Goal: Entertainment & Leisure: Browse casually

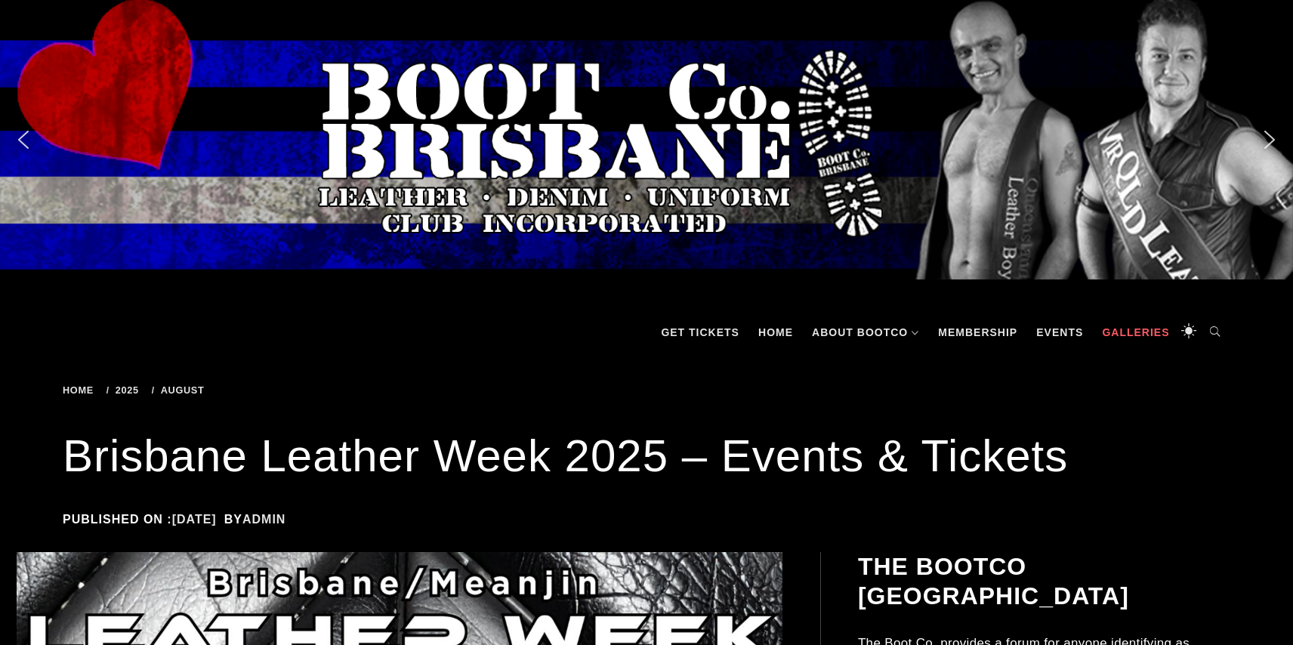
click at [1119, 333] on link "Galleries" at bounding box center [1135, 332] width 82 height 45
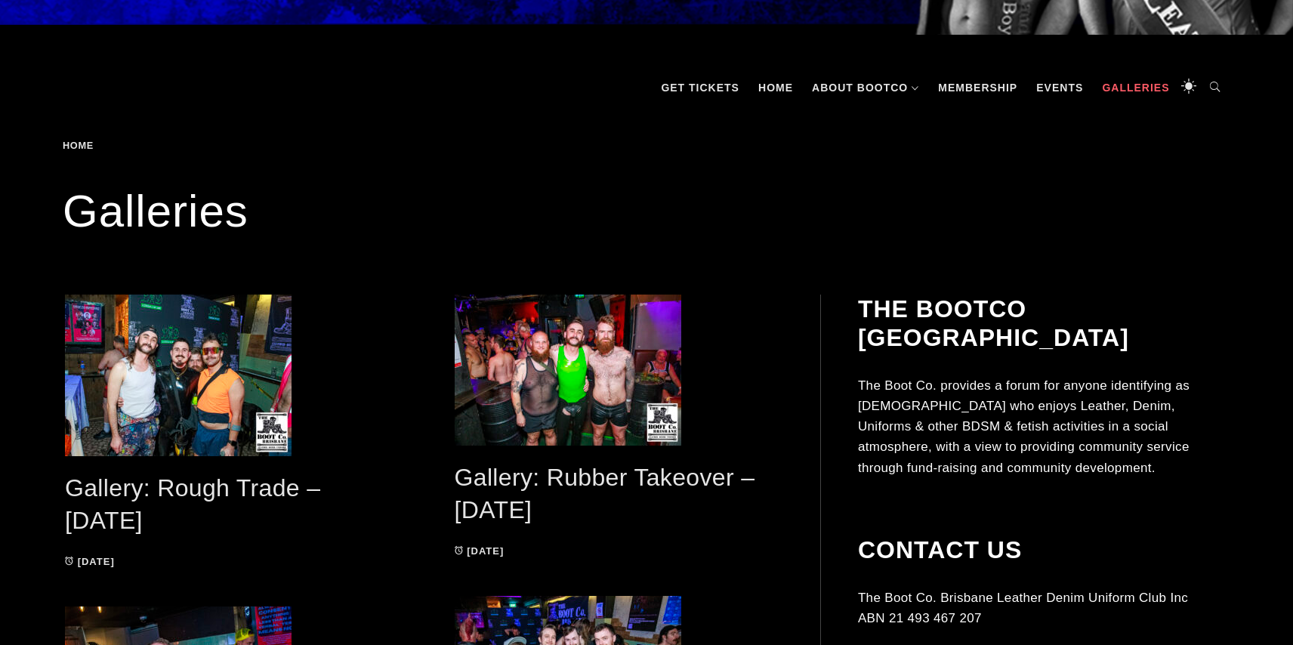
scroll to position [255, 0]
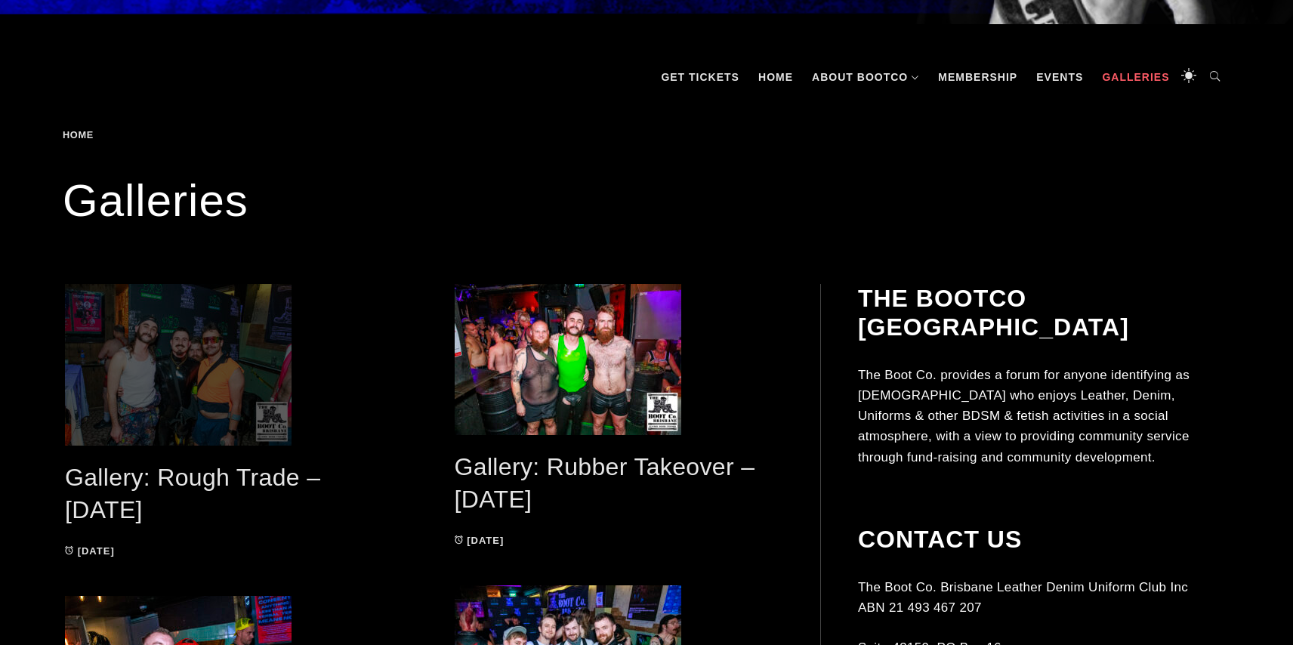
click at [246, 351] on span at bounding box center [229, 365] width 329 height 162
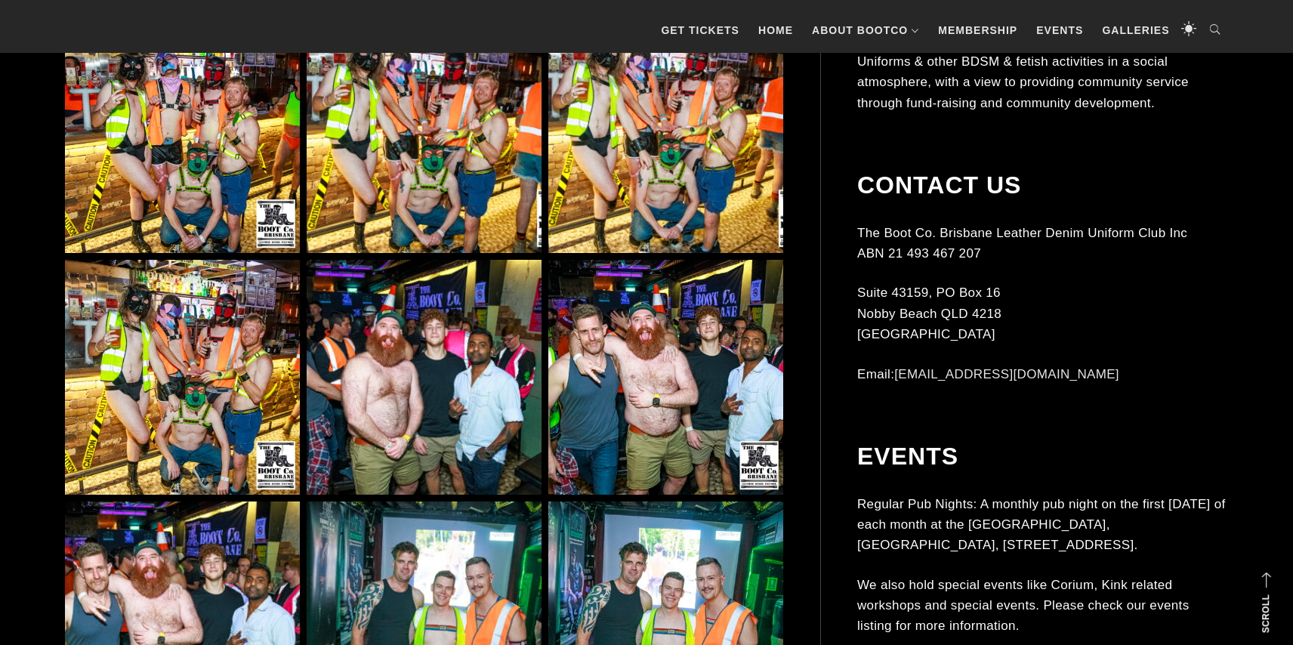
scroll to position [3190, 0]
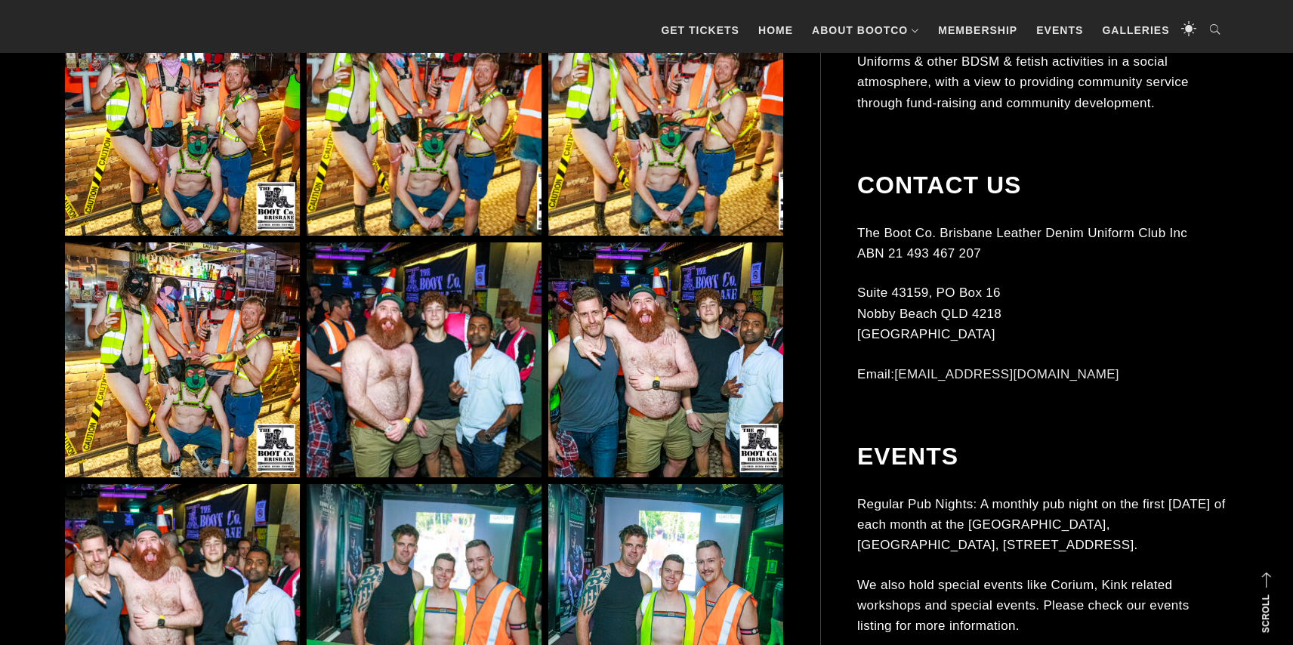
click at [401, 384] on img at bounding box center [424, 359] width 235 height 235
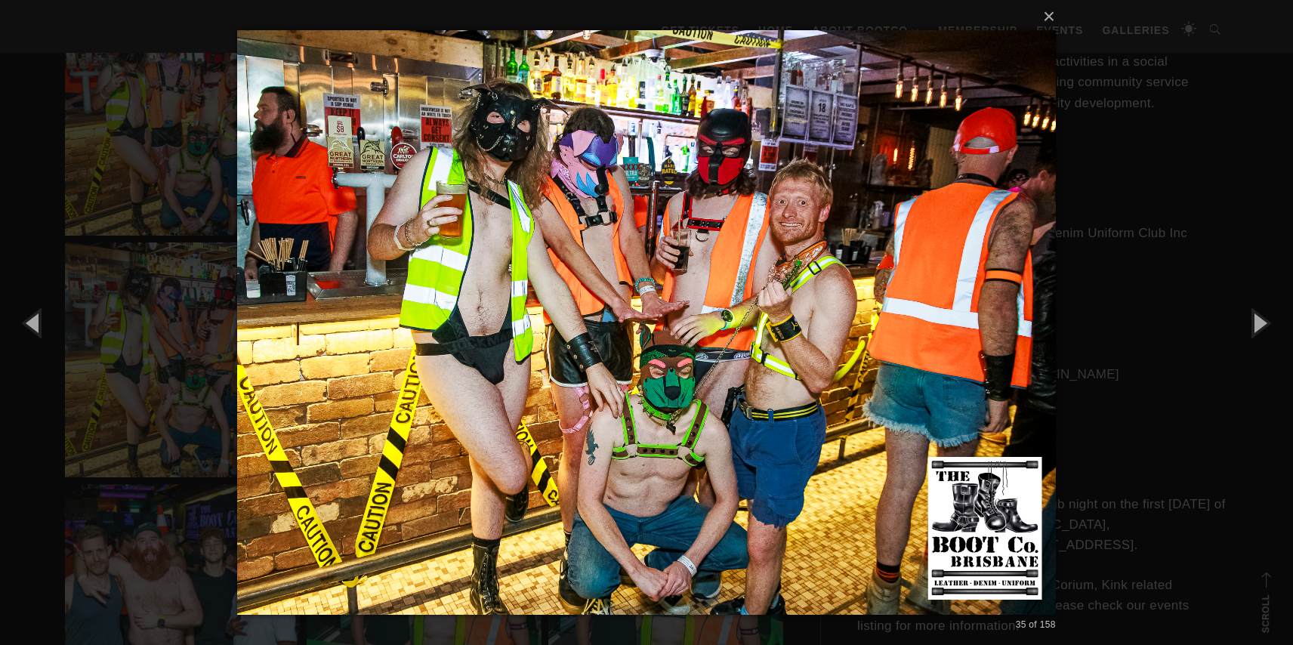
click at [119, 366] on div "× 35 of 158 Loading..." at bounding box center [646, 322] width 1293 height 645
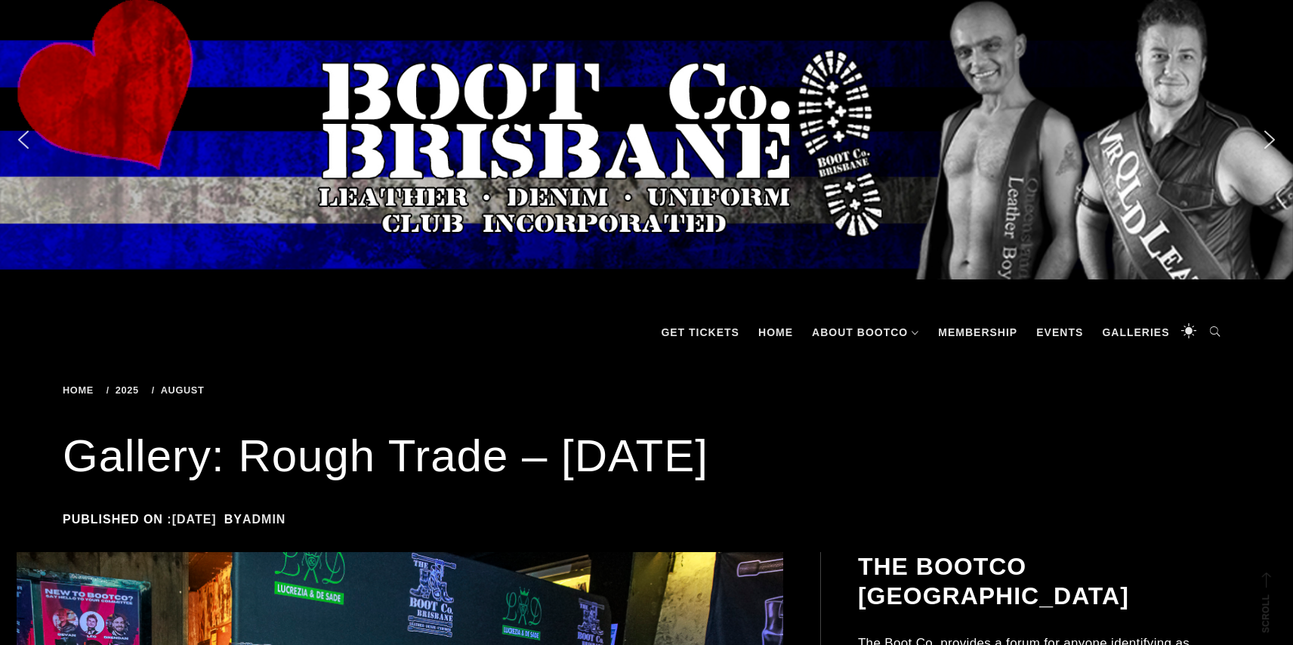
scroll to position [0, 0]
click at [1133, 339] on link "Galleries" at bounding box center [1135, 332] width 82 height 45
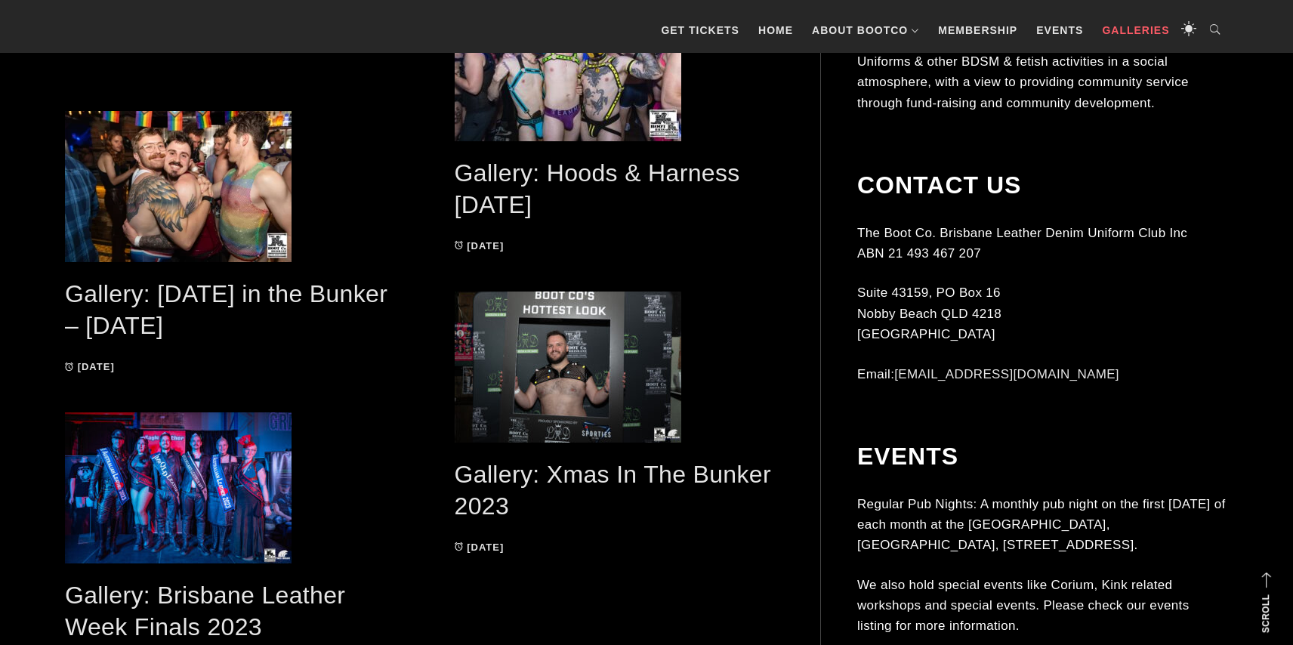
scroll to position [3116, 0]
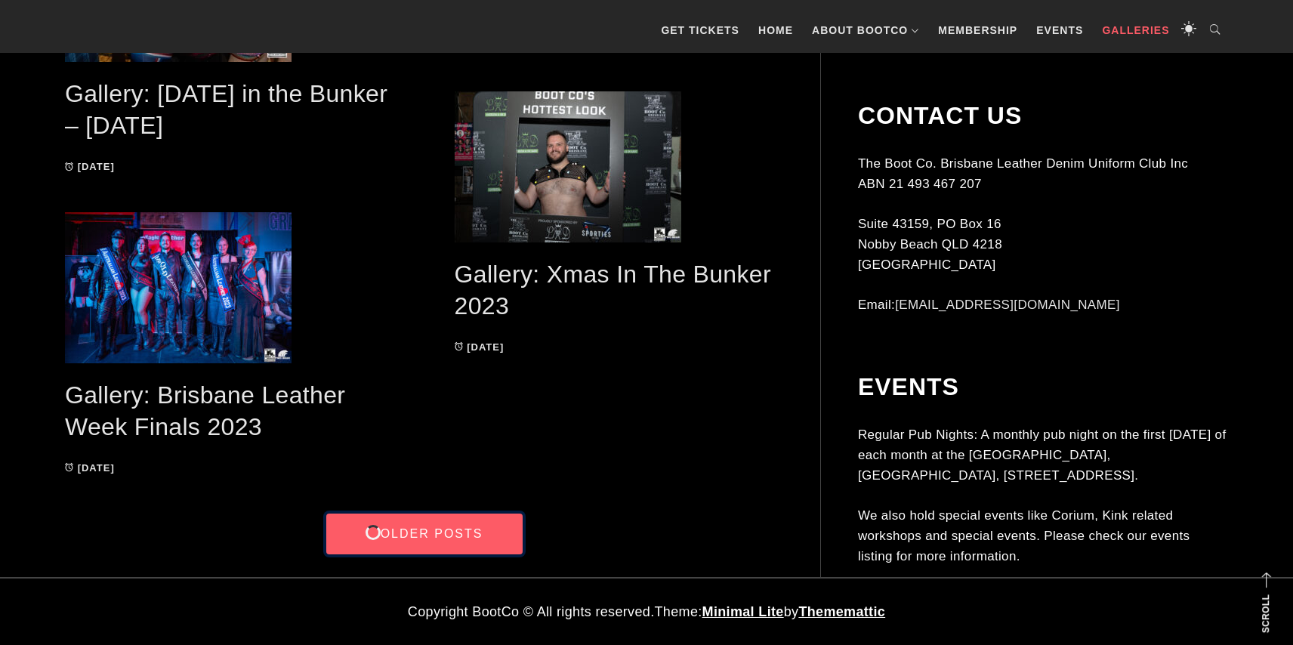
click at [449, 530] on link "Older Posts" at bounding box center [424, 534] width 196 height 41
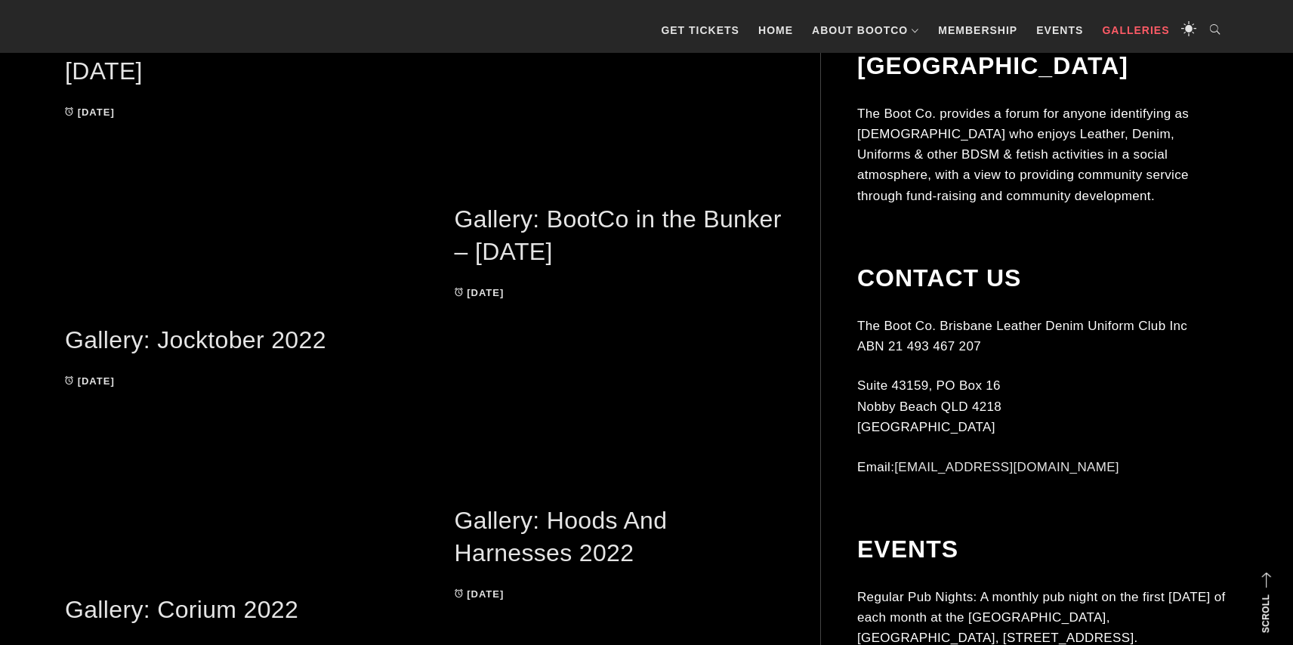
scroll to position [5194, 0]
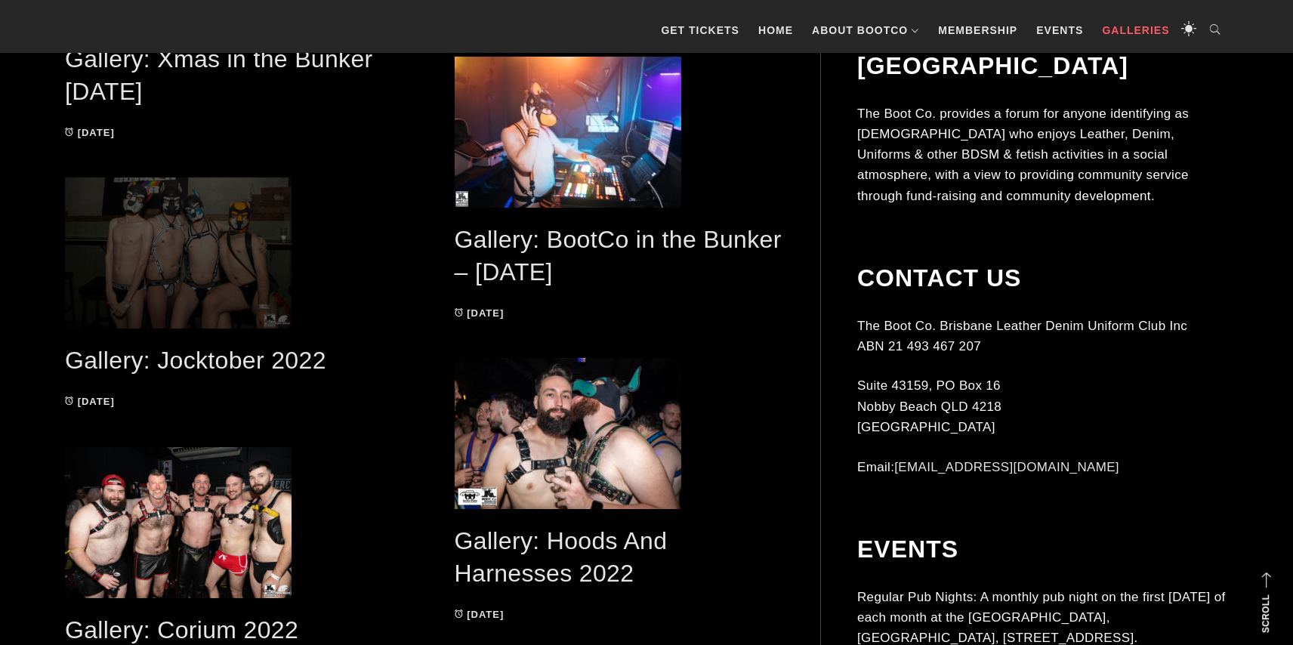
click at [252, 210] on span at bounding box center [229, 252] width 329 height 151
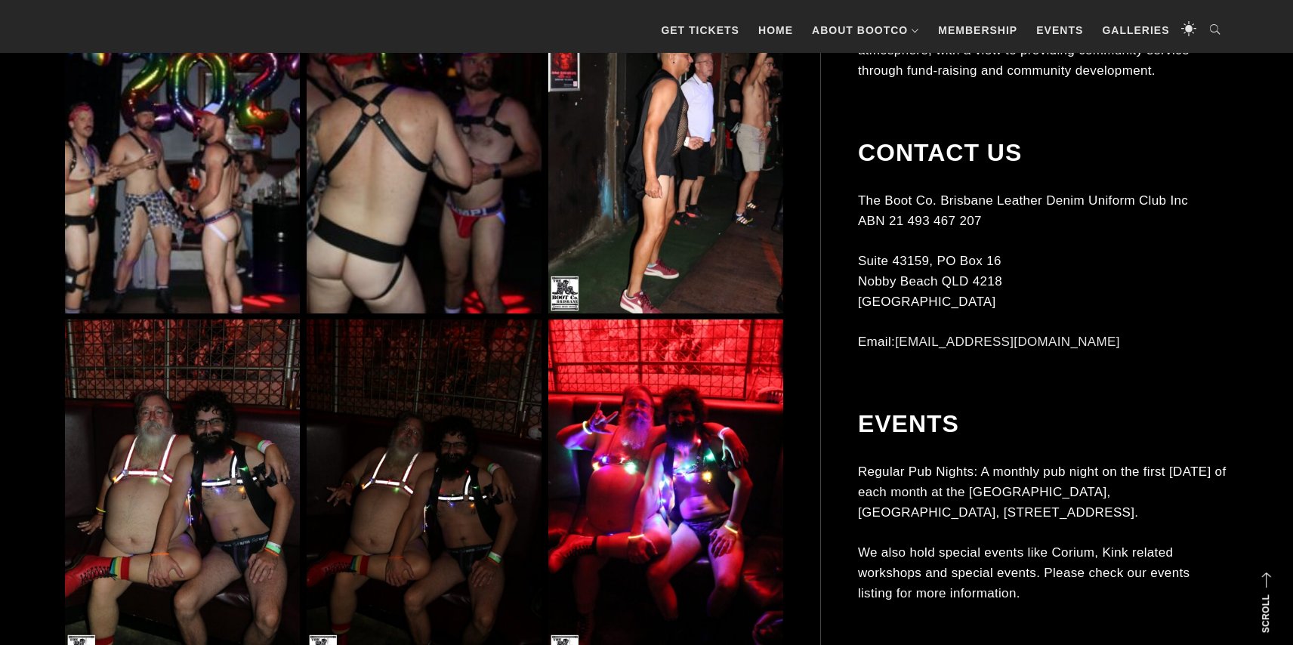
scroll to position [3231, 0]
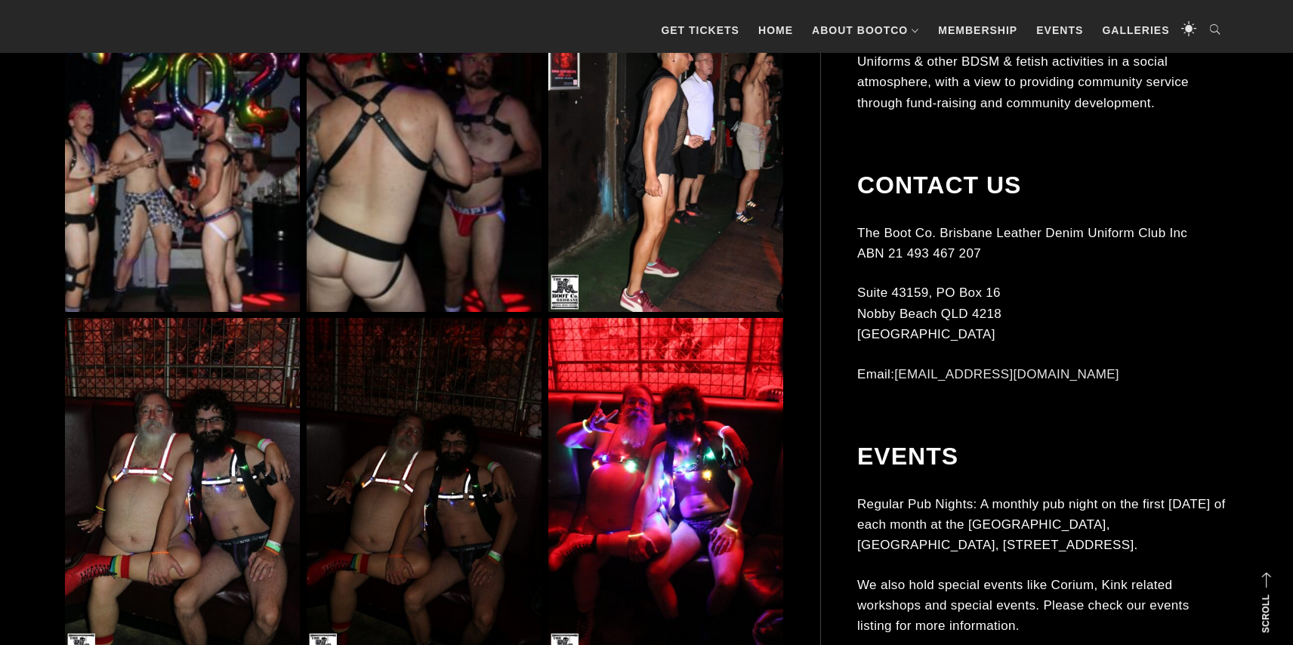
click at [205, 182] on img at bounding box center [182, 135] width 235 height 353
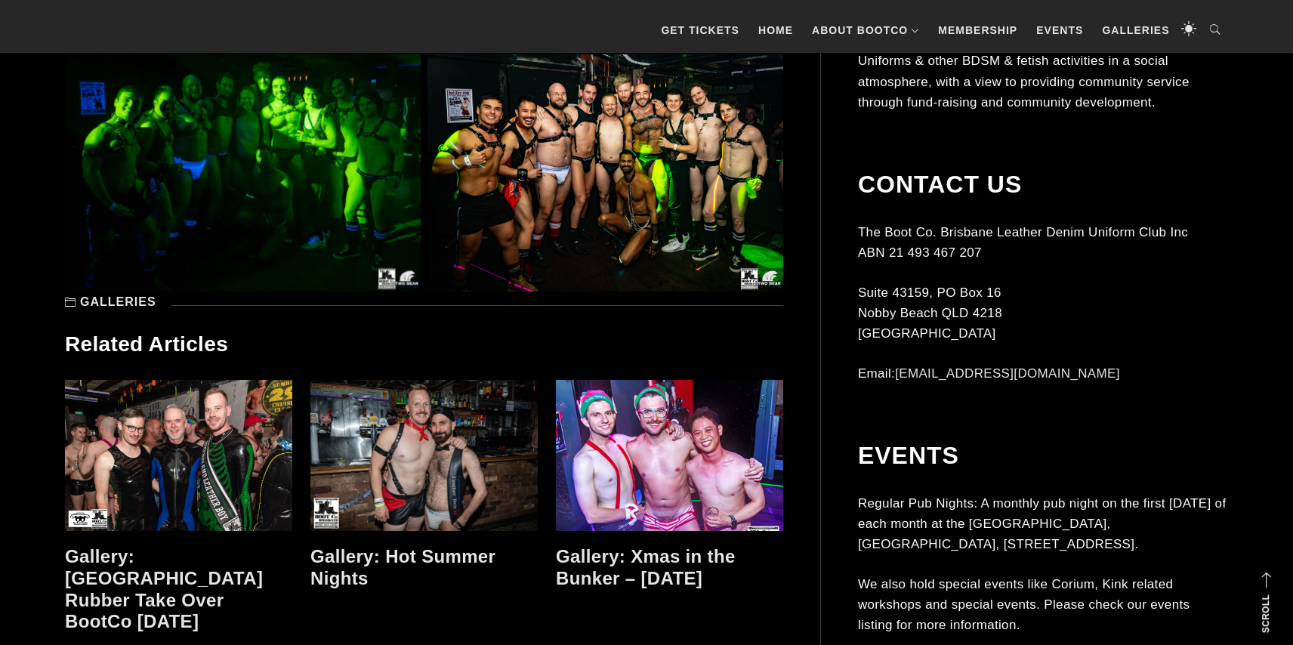
scroll to position [16679, 0]
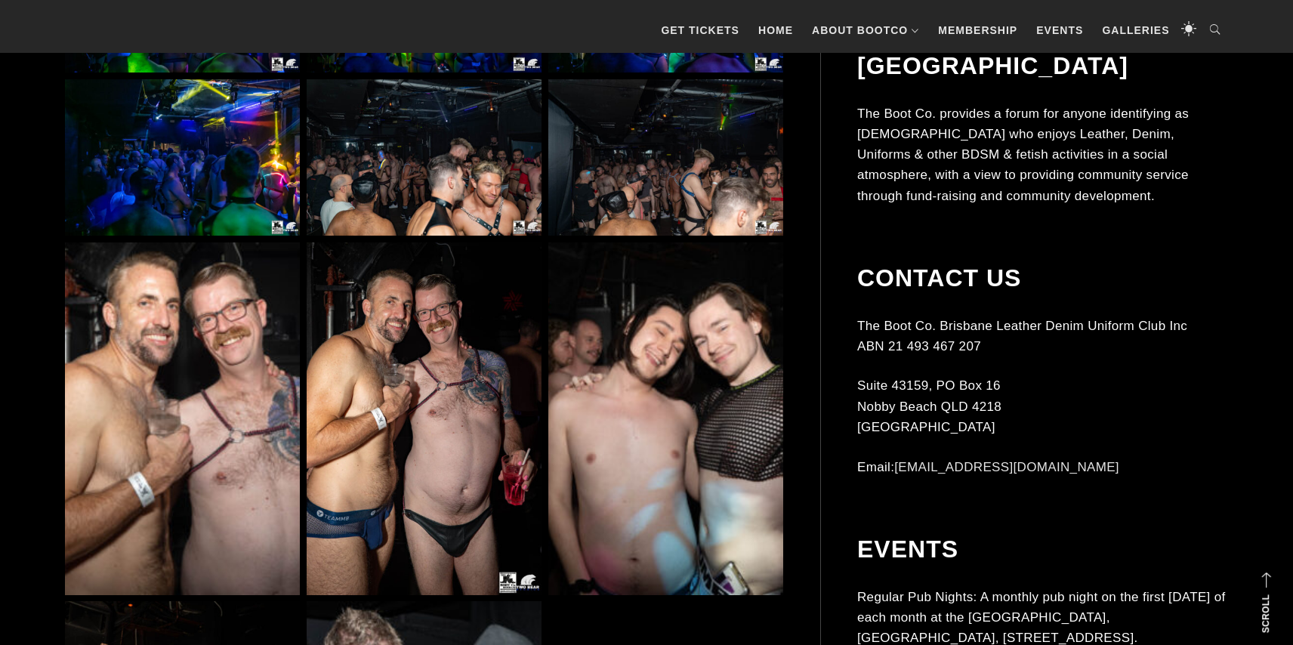
scroll to position [5134, 0]
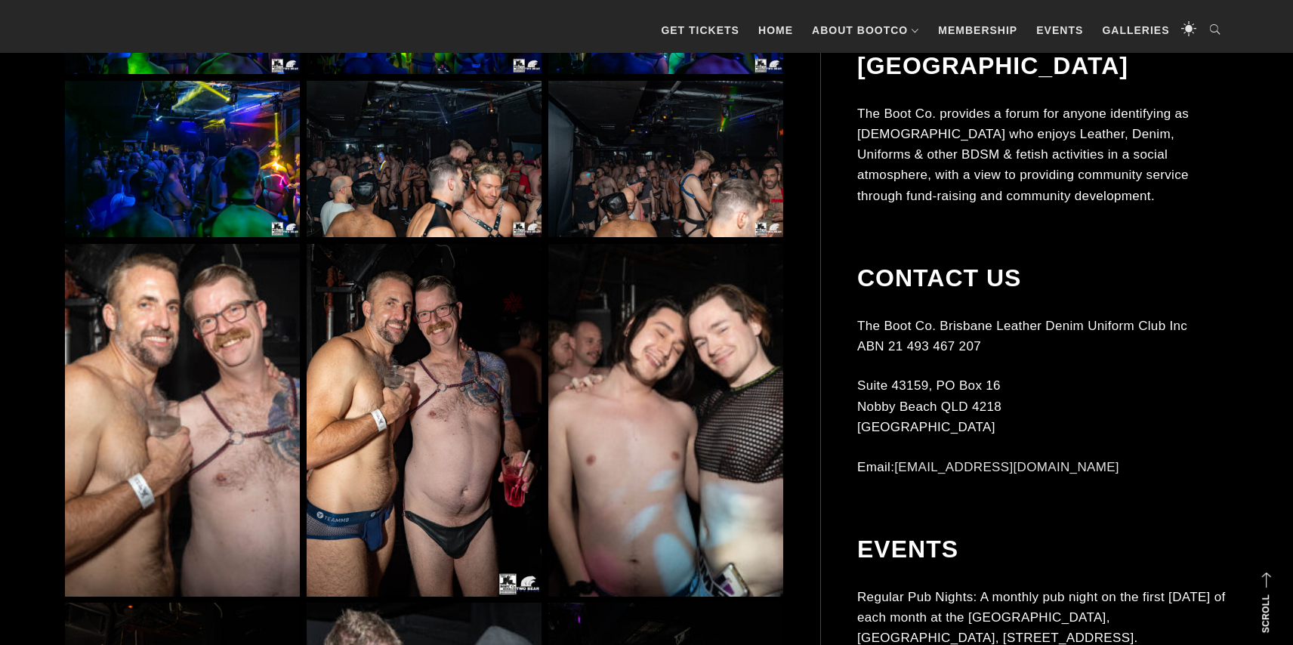
click at [387, 335] on img at bounding box center [424, 420] width 235 height 353
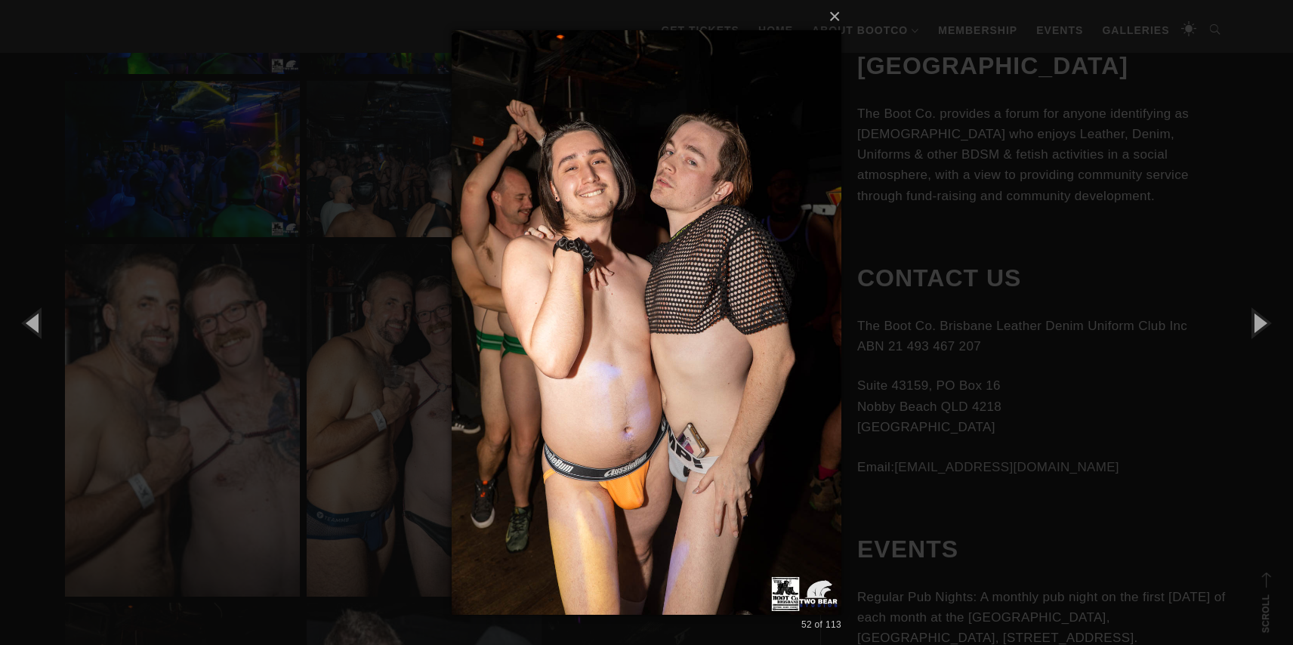
click at [958, 111] on div "× 52 of 113 Loading..." at bounding box center [646, 322] width 1293 height 645
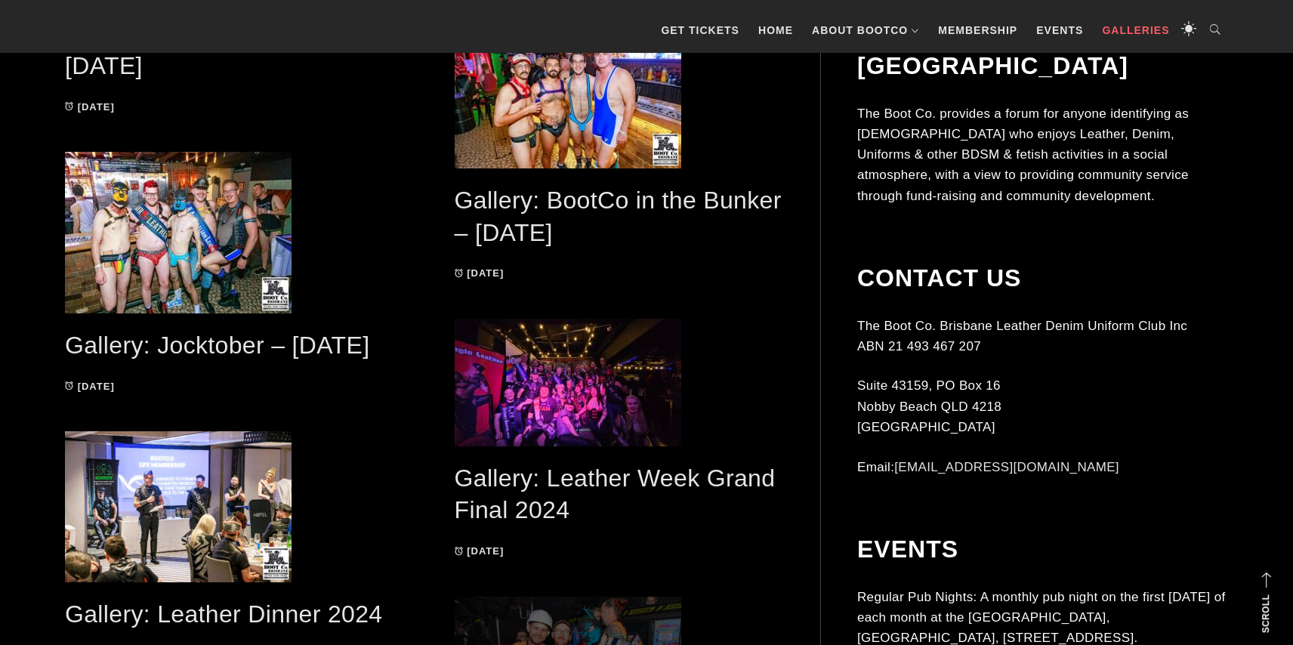
scroll to position [1660, 0]
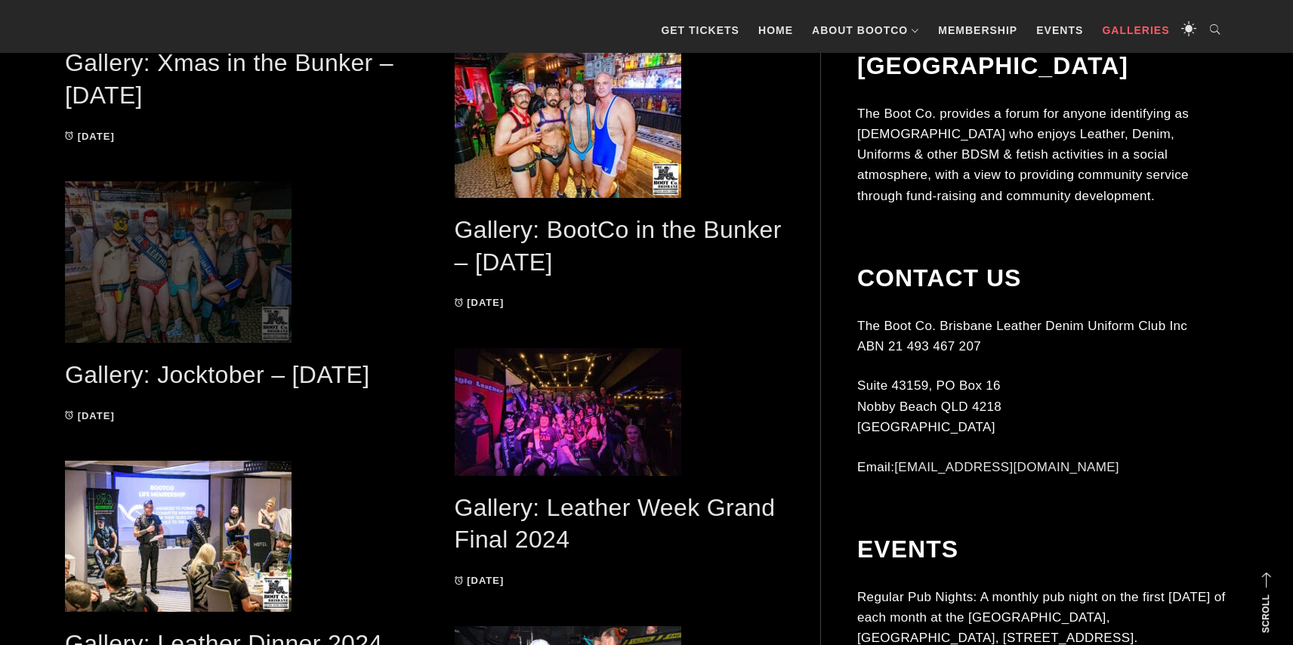
click at [261, 273] on span at bounding box center [229, 262] width 329 height 162
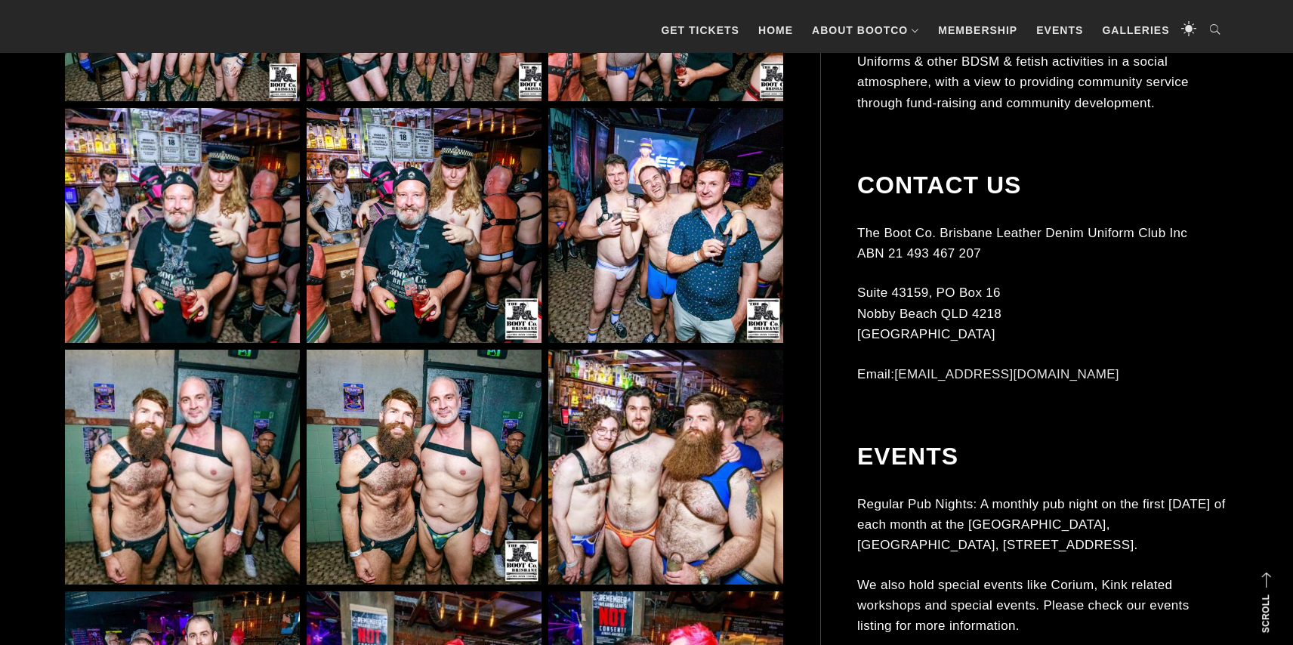
scroll to position [2287, 0]
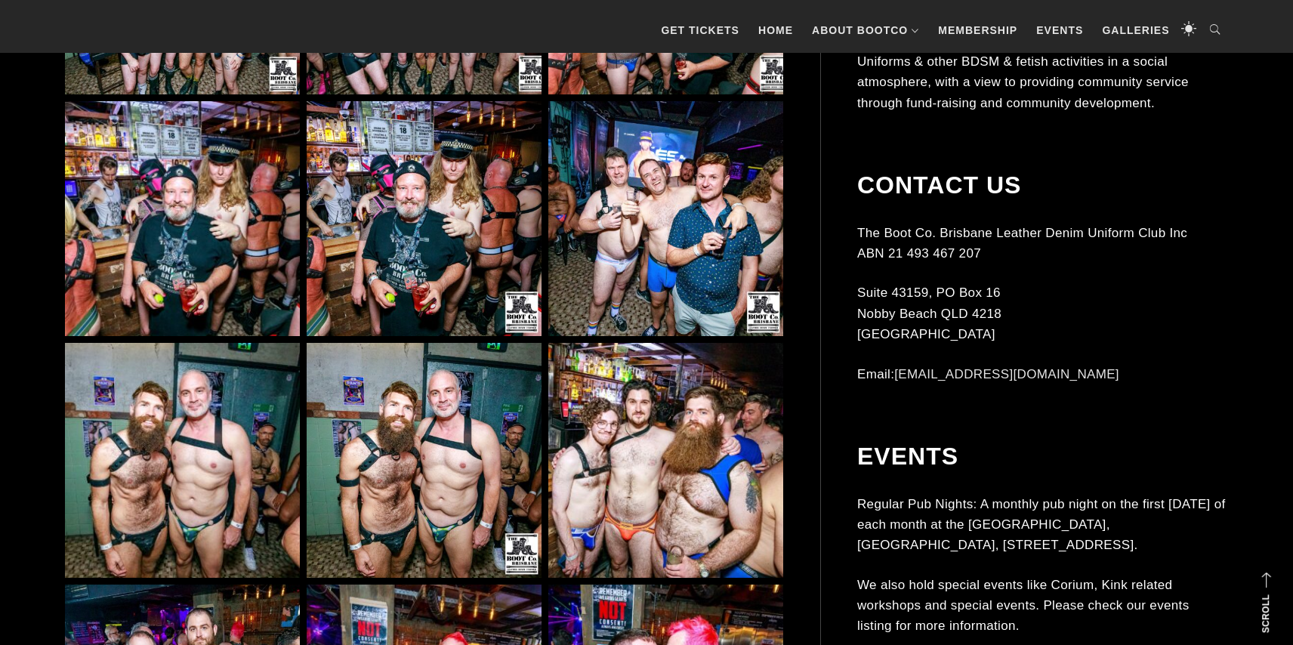
click at [427, 452] on img at bounding box center [424, 460] width 235 height 235
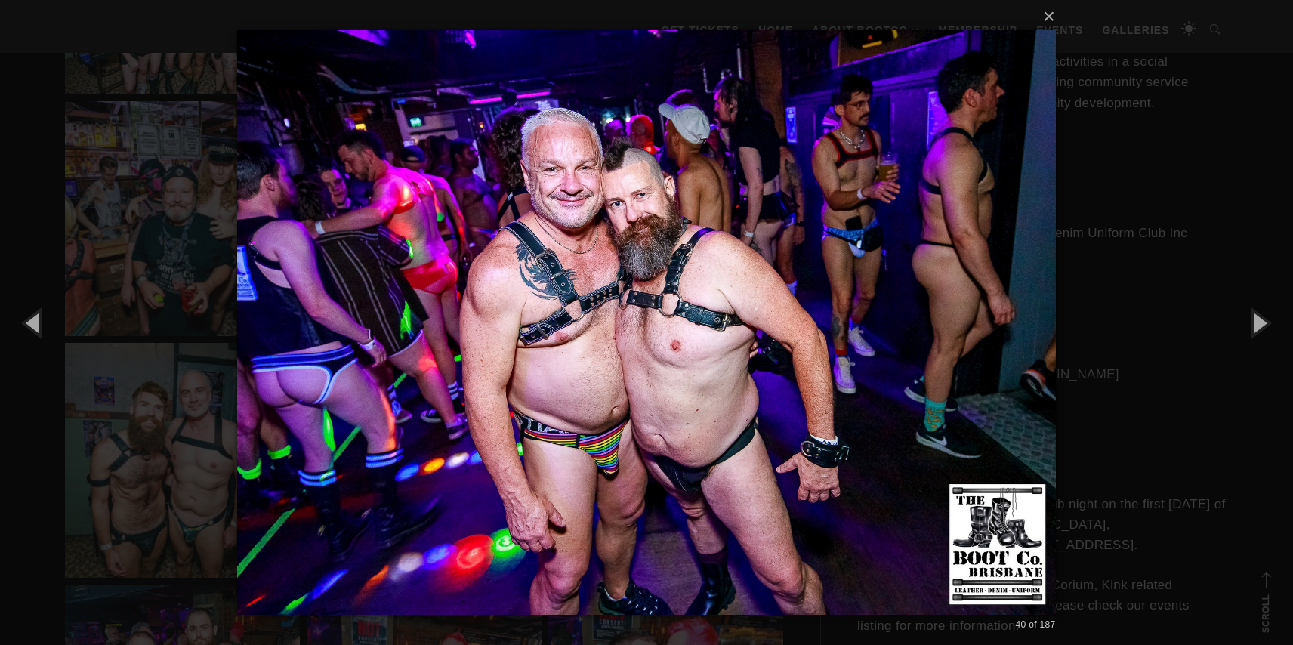
click at [1171, 390] on div "× 40 of 187 Loading..." at bounding box center [646, 322] width 1293 height 645
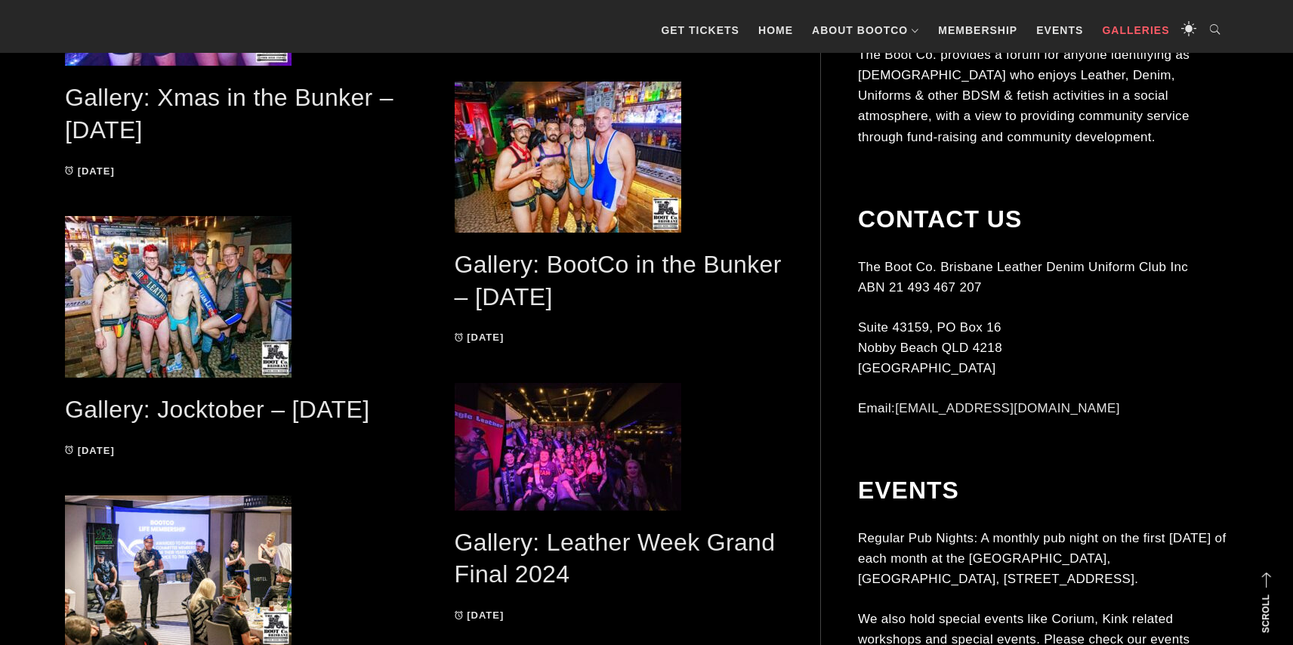
scroll to position [1620, 0]
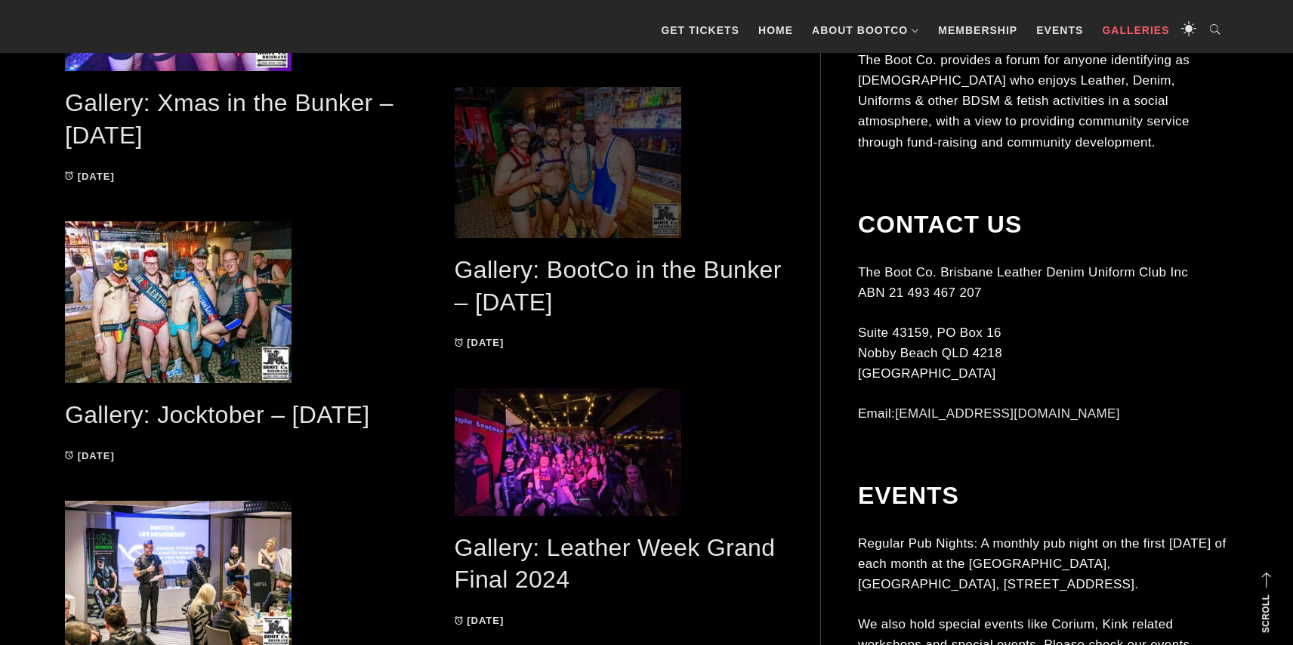
click at [528, 159] on span at bounding box center [619, 162] width 329 height 151
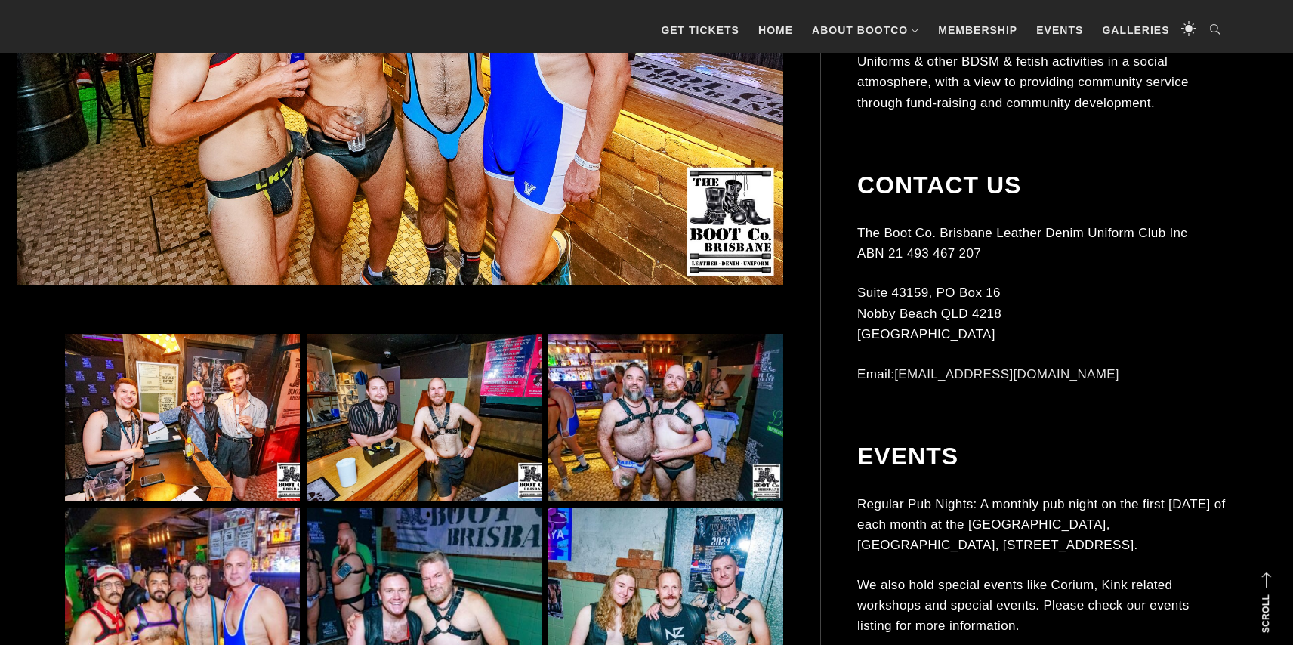
scroll to position [711, 0]
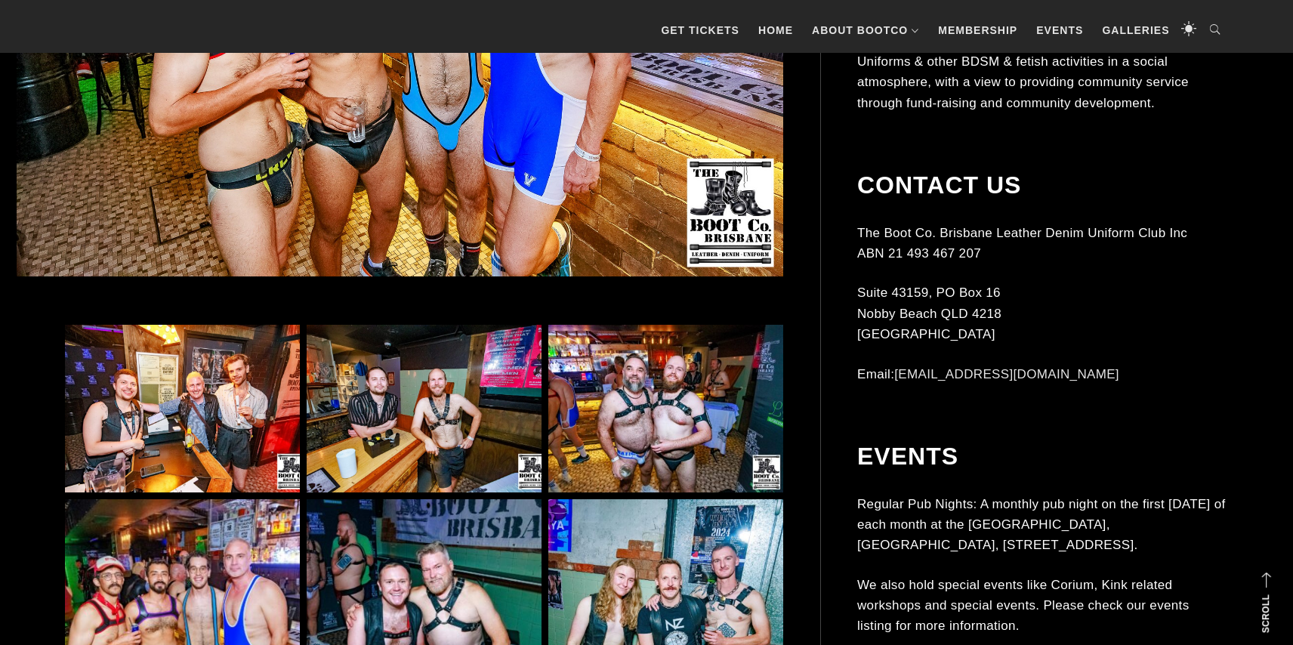
click at [212, 411] on img at bounding box center [182, 409] width 235 height 168
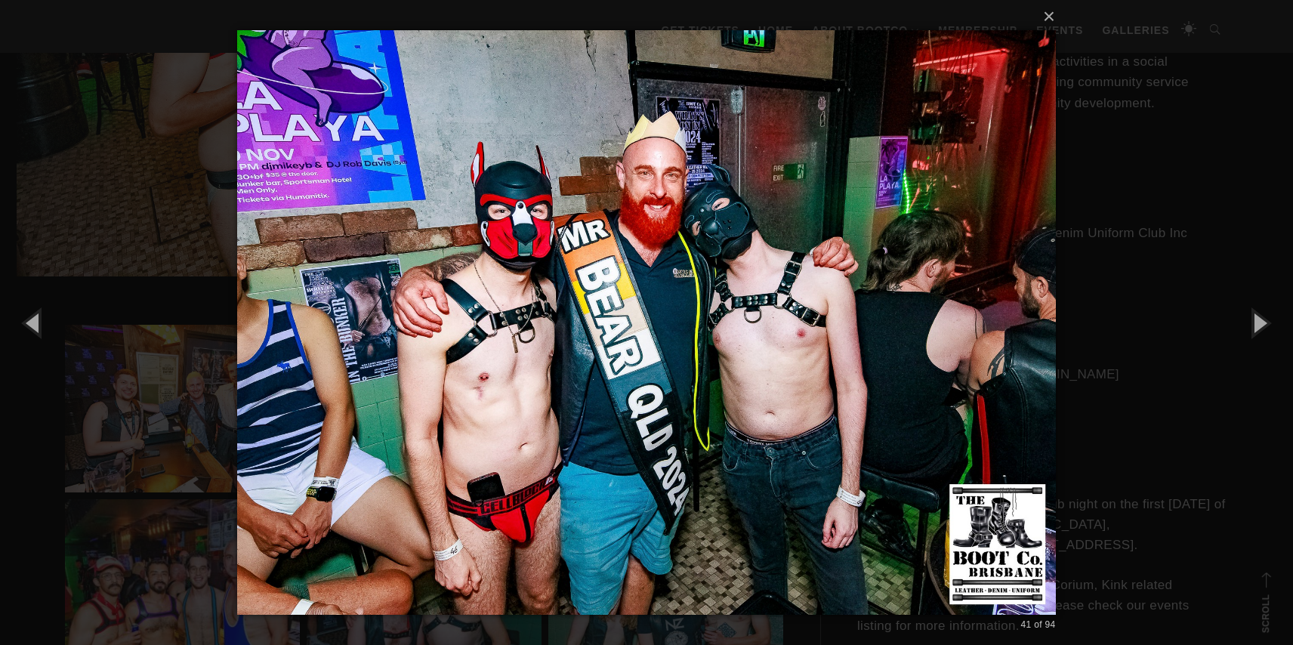
click at [1088, 264] on div "× 41 of 94 Loading..." at bounding box center [646, 322] width 1293 height 645
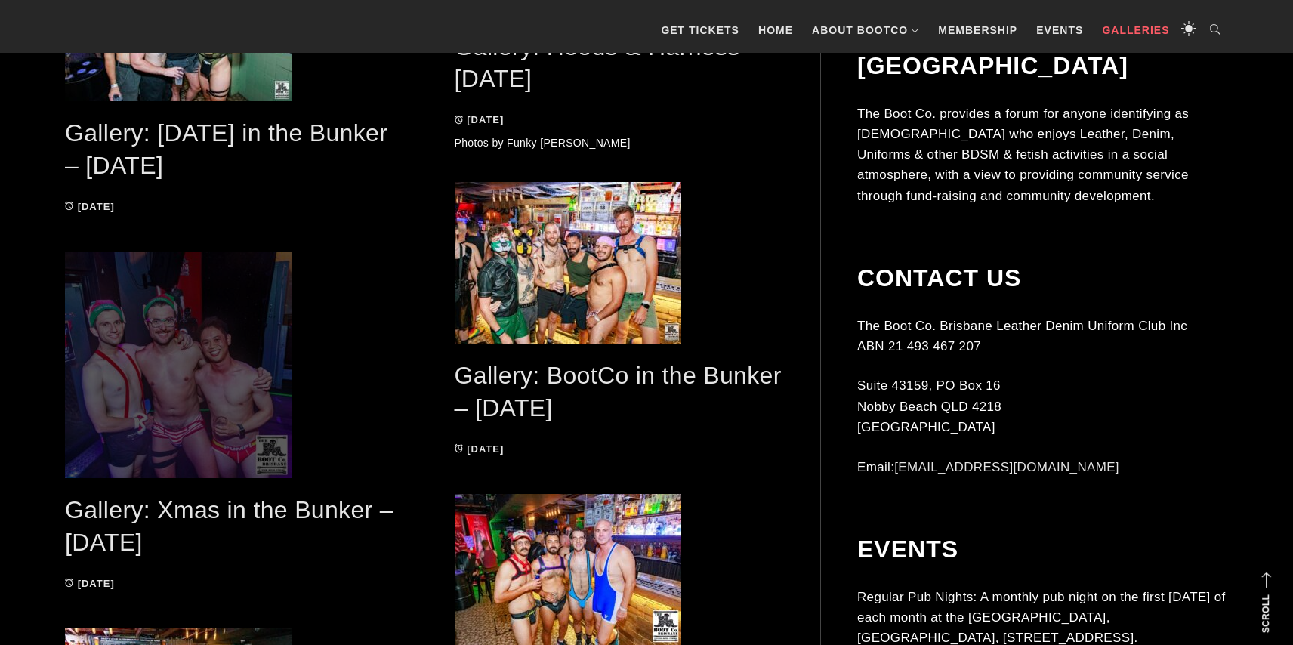
scroll to position [1210, 0]
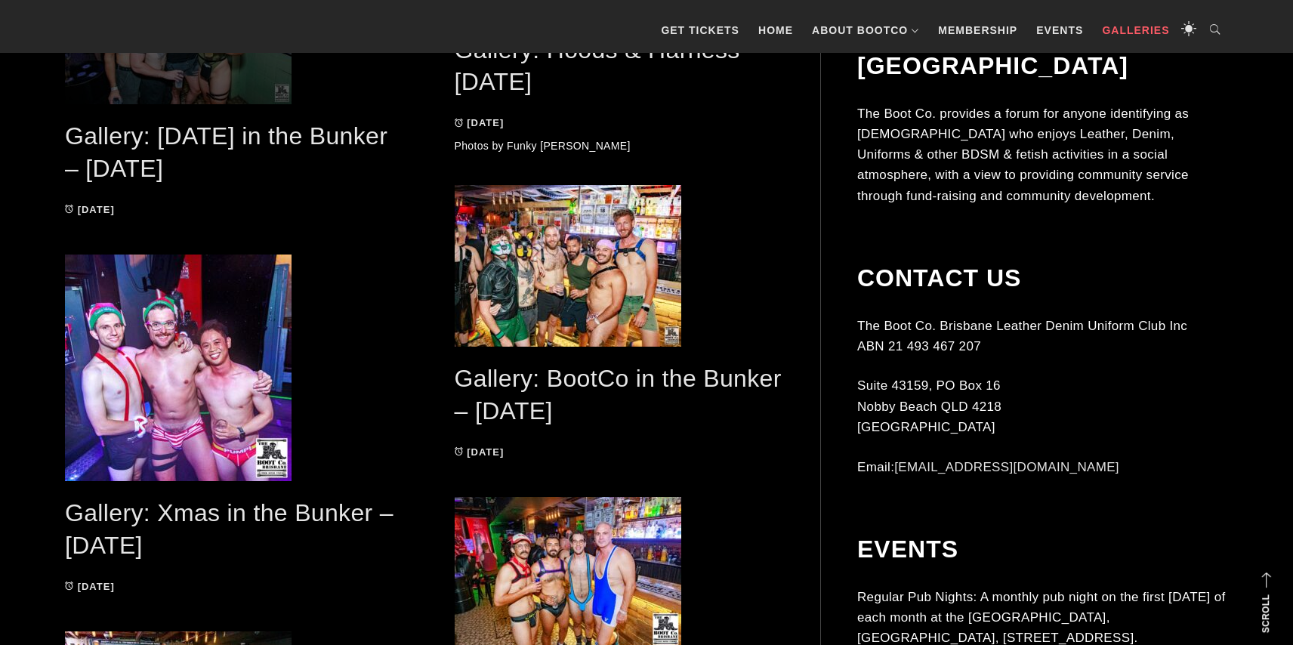
click at [224, 85] on span at bounding box center [229, 24] width 329 height 162
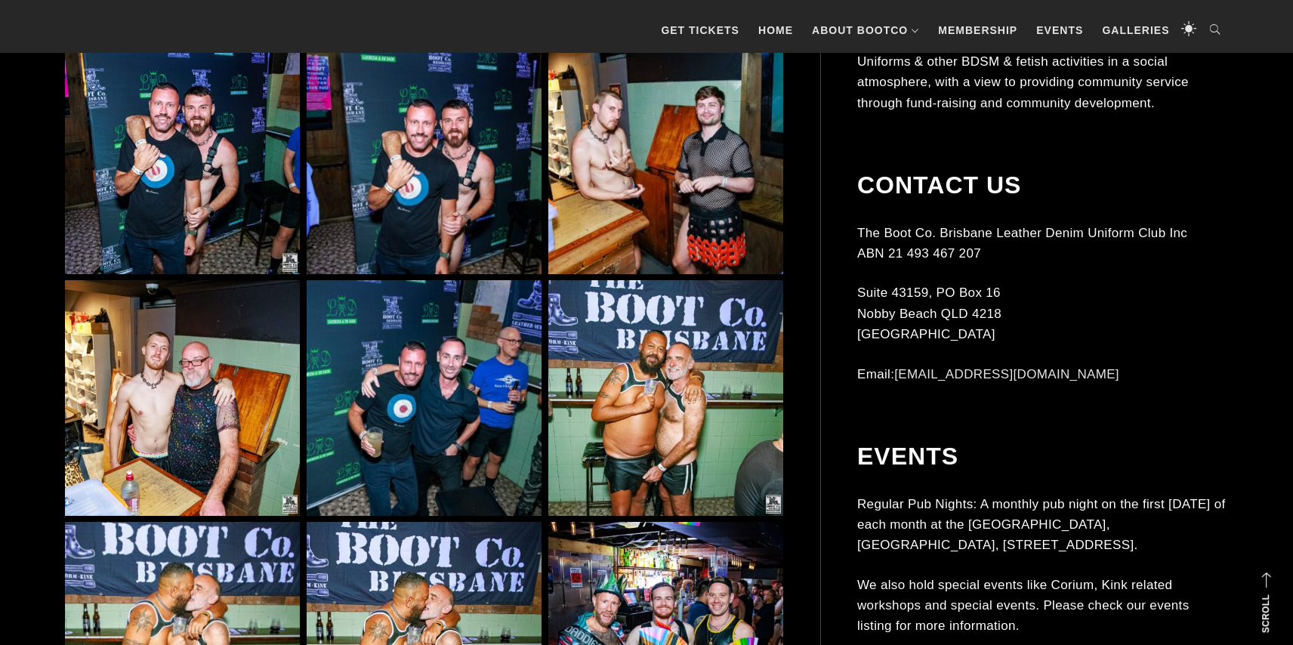
scroll to position [2923, 0]
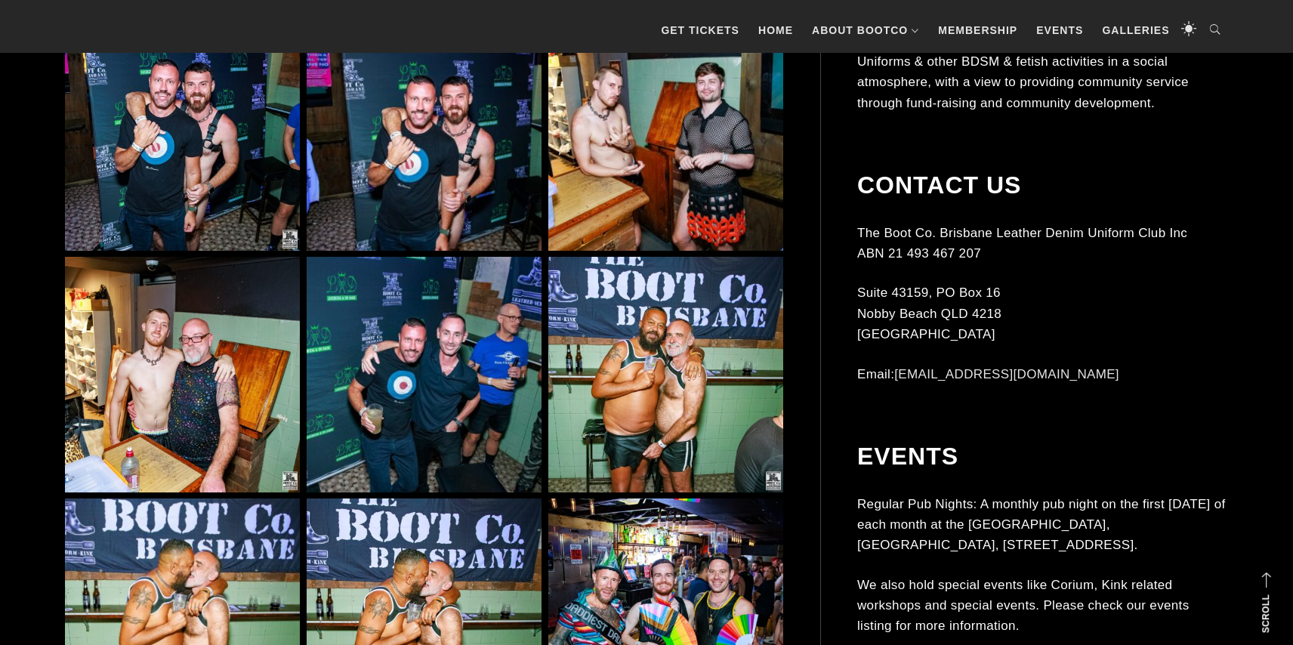
click at [653, 188] on img at bounding box center [665, 132] width 235 height 235
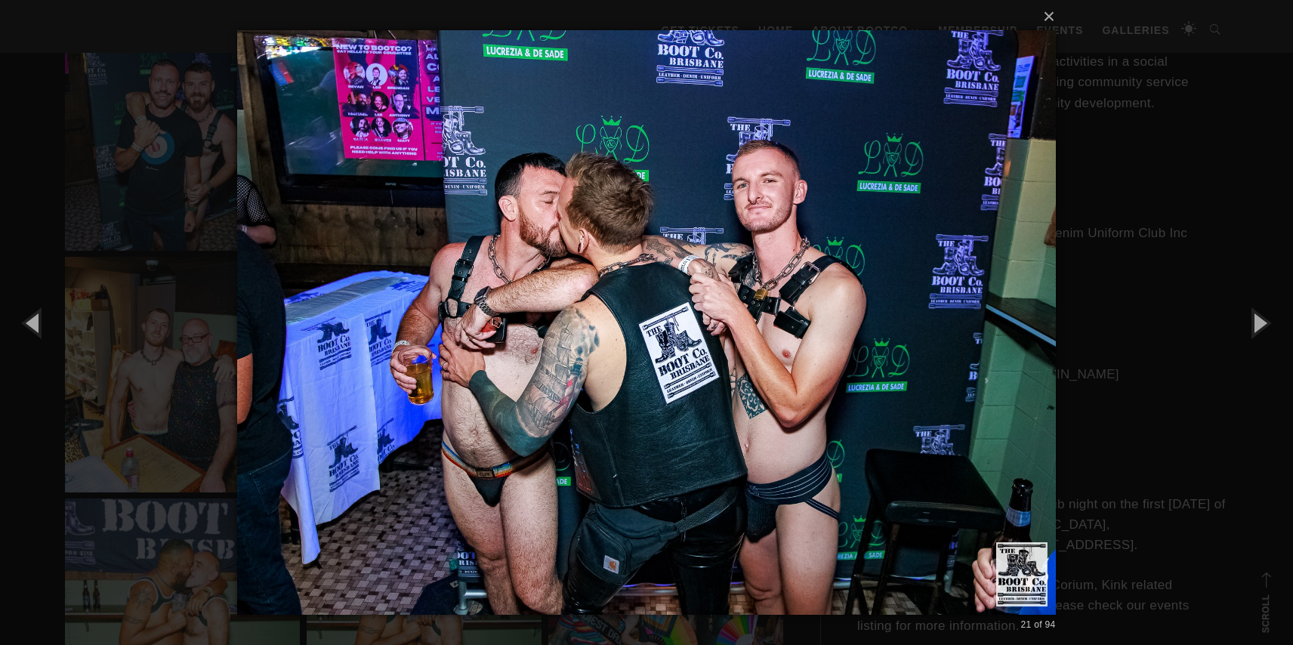
click at [121, 400] on div "× 21 of 94 Loading..." at bounding box center [646, 322] width 1293 height 645
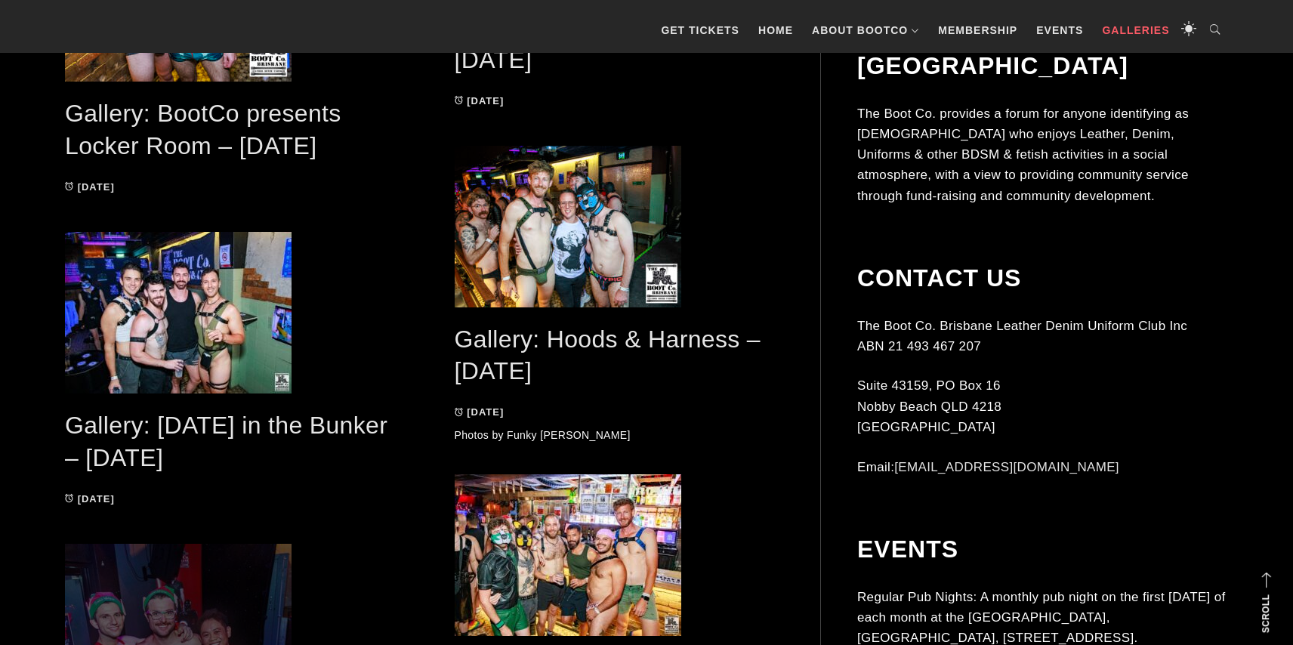
scroll to position [912, 0]
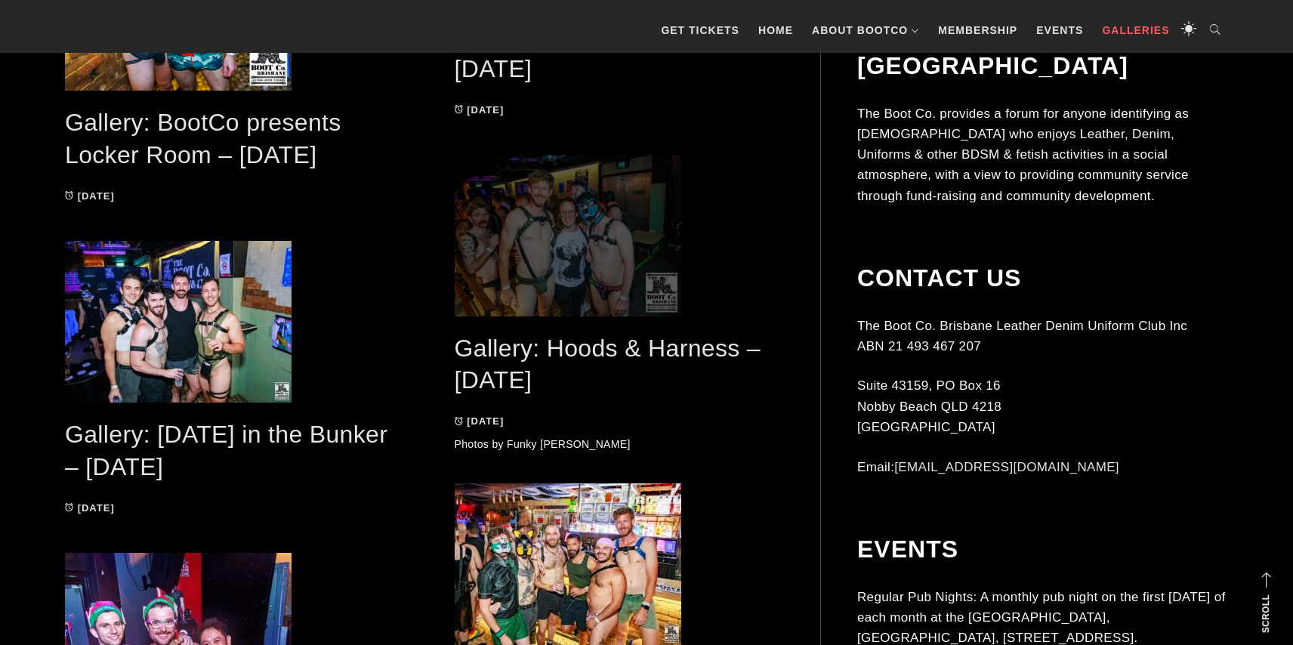
click at [520, 193] on span at bounding box center [619, 236] width 329 height 162
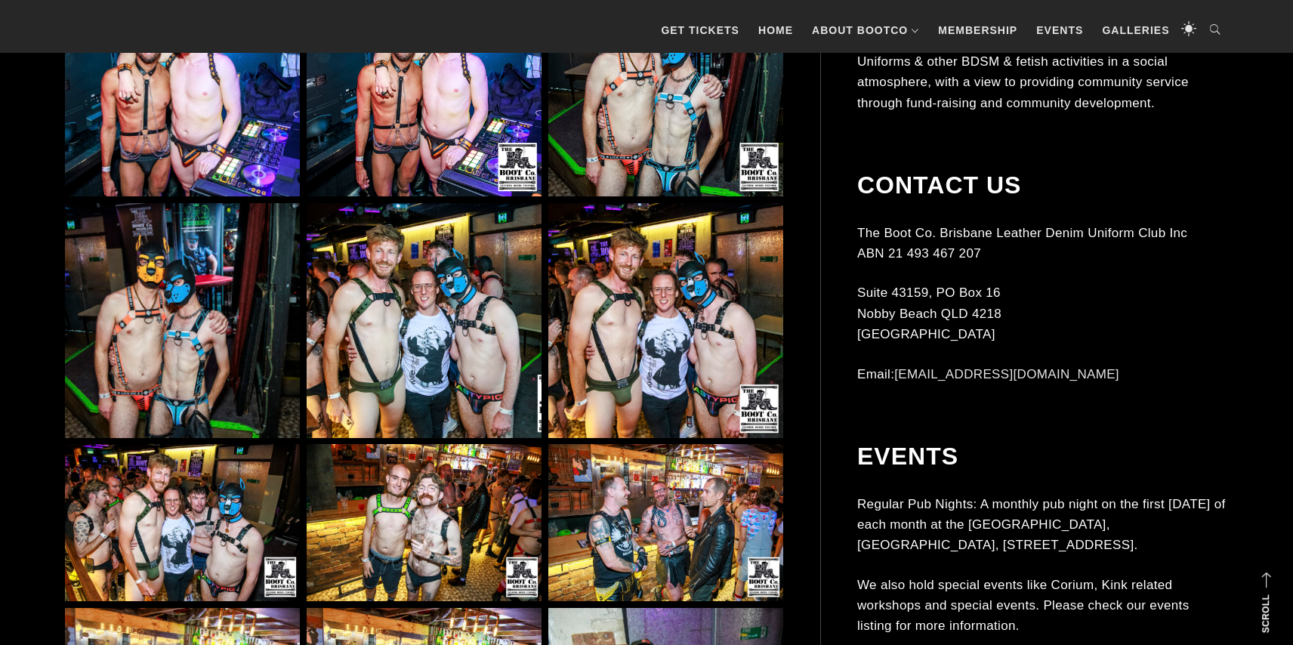
scroll to position [1158, 0]
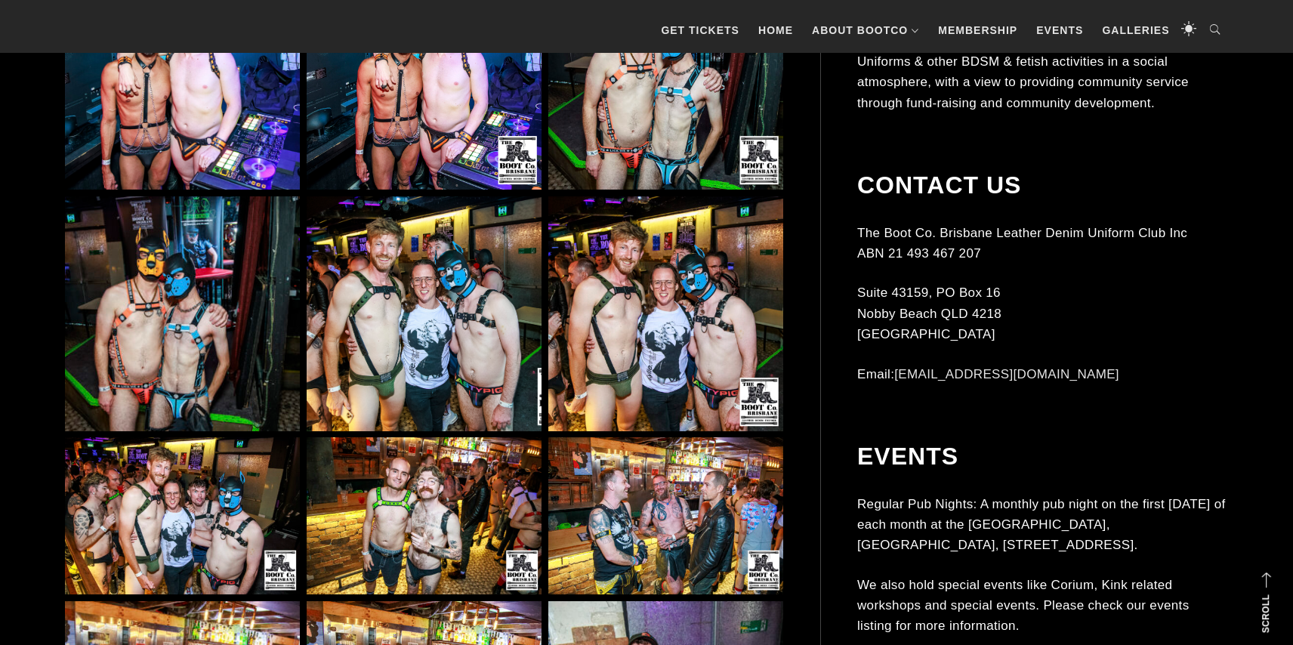
click at [187, 469] on img at bounding box center [182, 515] width 235 height 157
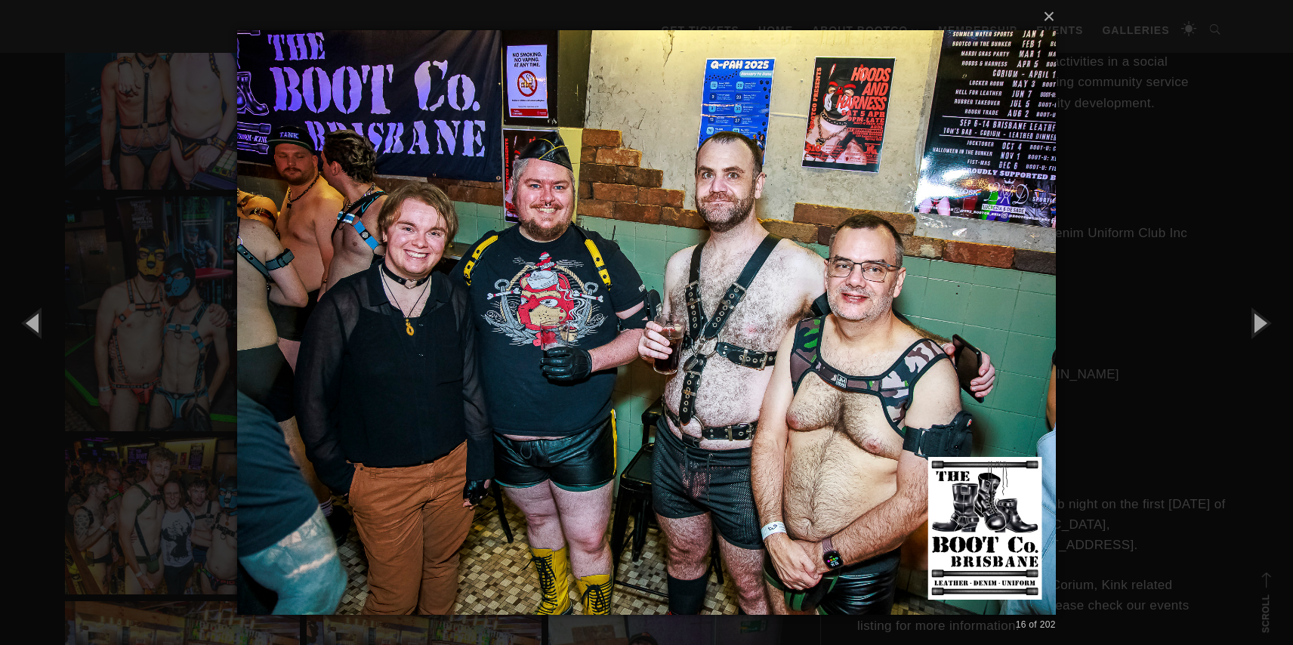
click at [687, 519] on img at bounding box center [646, 322] width 818 height 645
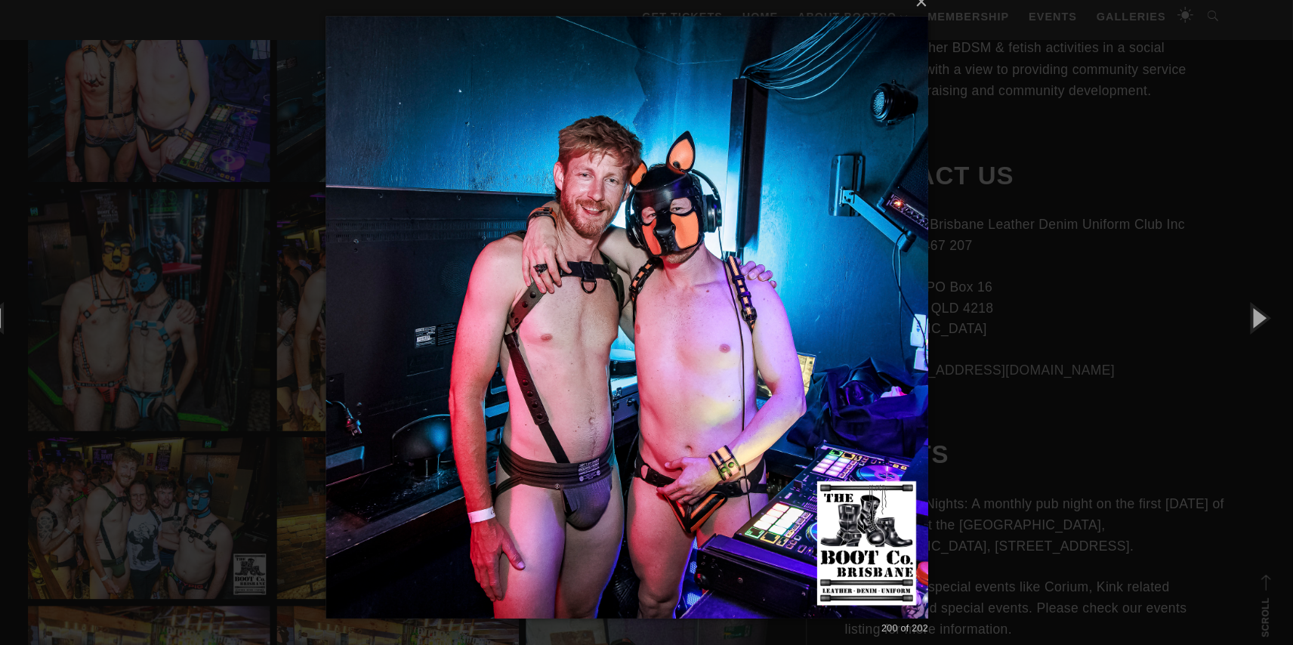
scroll to position [1156, 0]
